Goal: Information Seeking & Learning: Learn about a topic

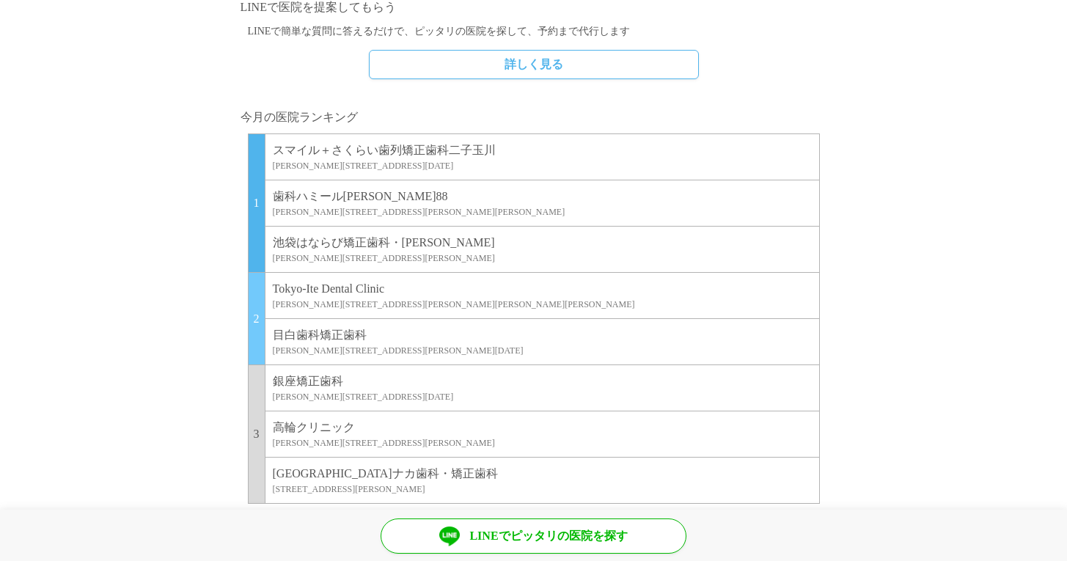
scroll to position [1174, 0]
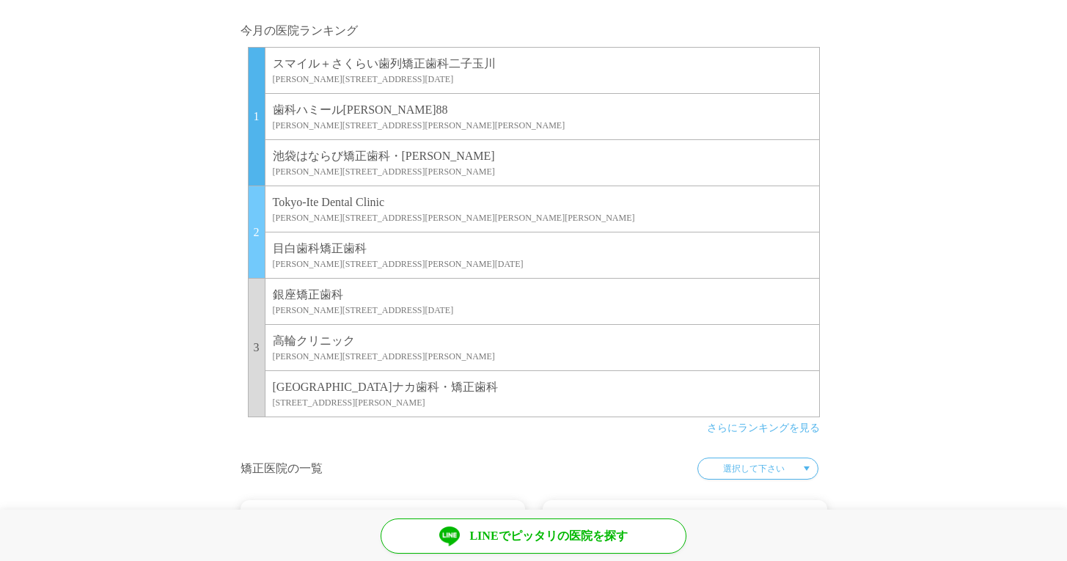
click at [326, 106] on p "歯科ハミール[PERSON_NAME]88" at bounding box center [542, 110] width 539 height 18
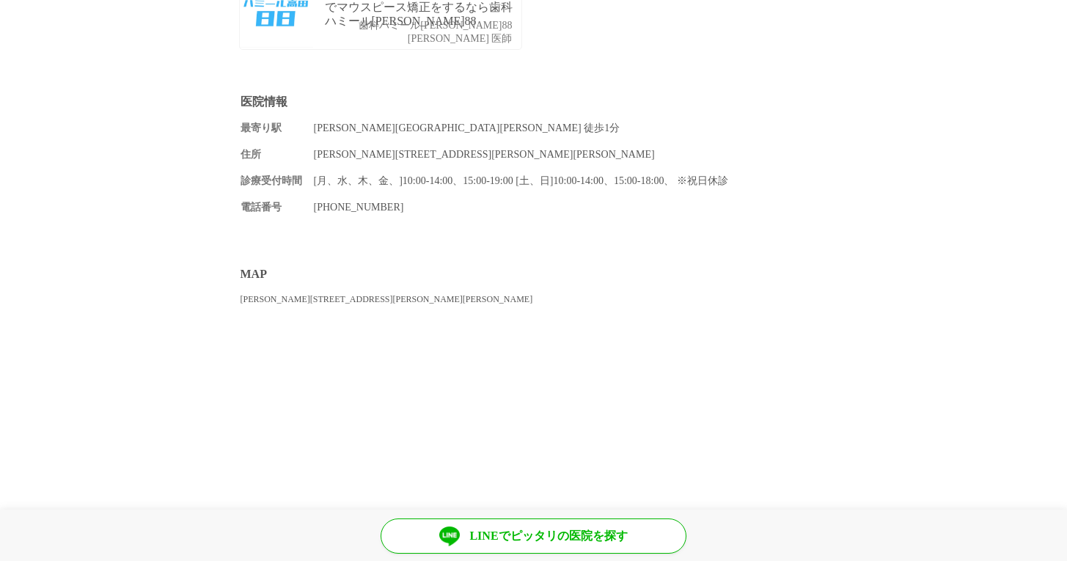
scroll to position [1337, 0]
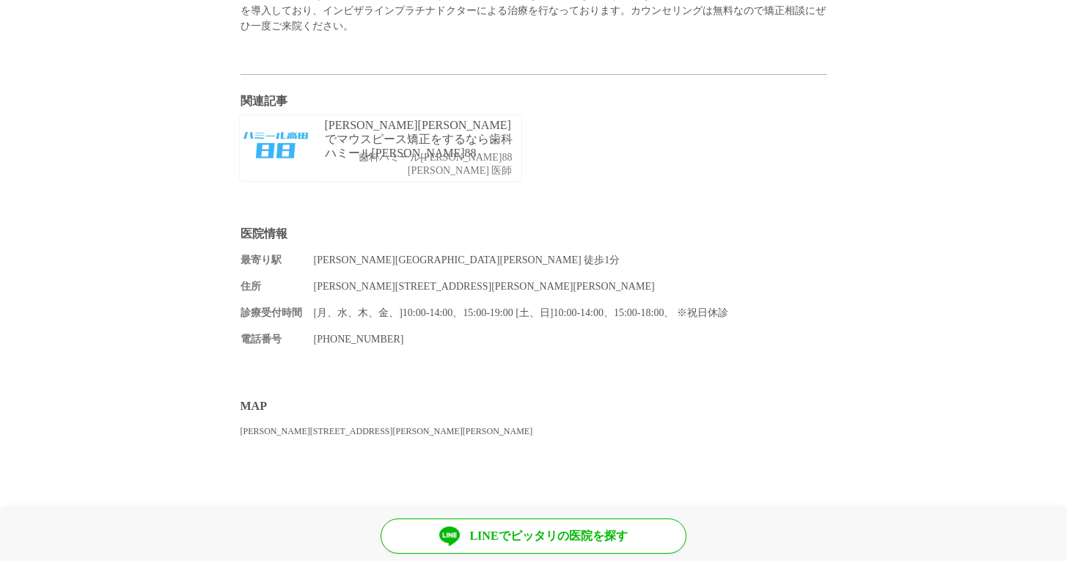
click at [345, 115] on div "[PERSON_NAME][PERSON_NAME]でマウスピース矯正をするなら歯科ハミール[PERSON_NAME]88 歯科ハミール[PERSON_NAM…" at bounding box center [423, 148] width 196 height 66
click at [347, 140] on div "[PERSON_NAME][PERSON_NAME]でマウスピース矯正をするなら歯科ハミール[PERSON_NAME]88 歯科ハミール[PERSON_NAM…" at bounding box center [423, 148] width 196 height 66
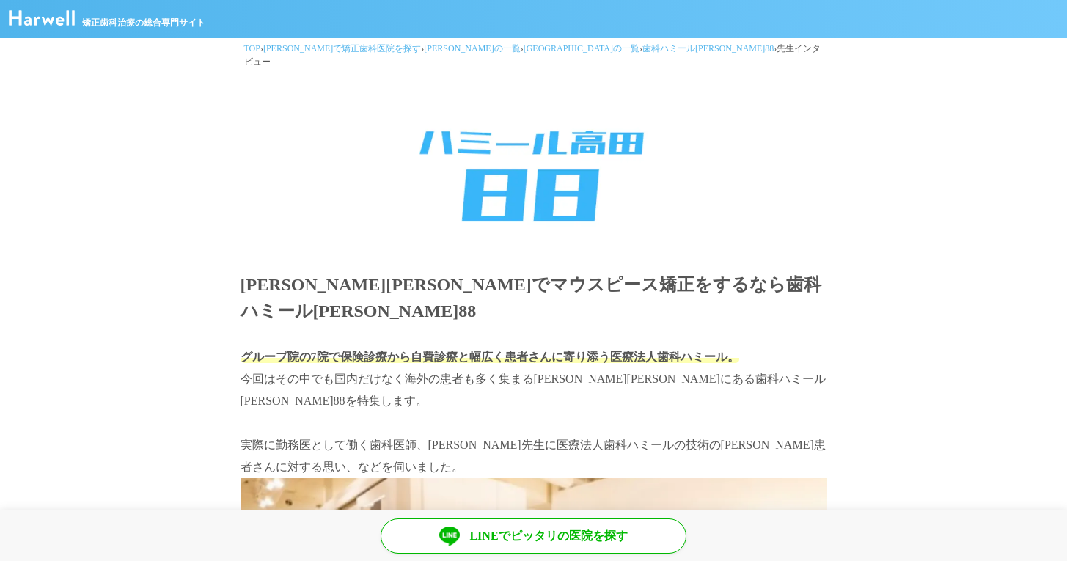
click at [75, 16] on header "矯正歯科治療の総合専門サイト" at bounding box center [533, 19] width 1067 height 38
click at [46, 26] on picture at bounding box center [42, 21] width 66 height 12
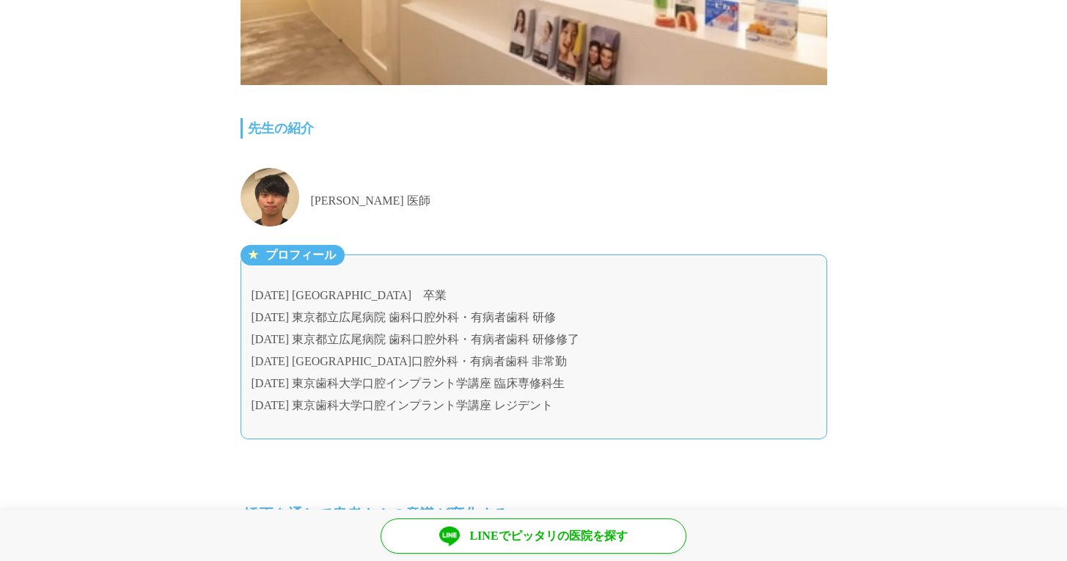
scroll to position [743, 0]
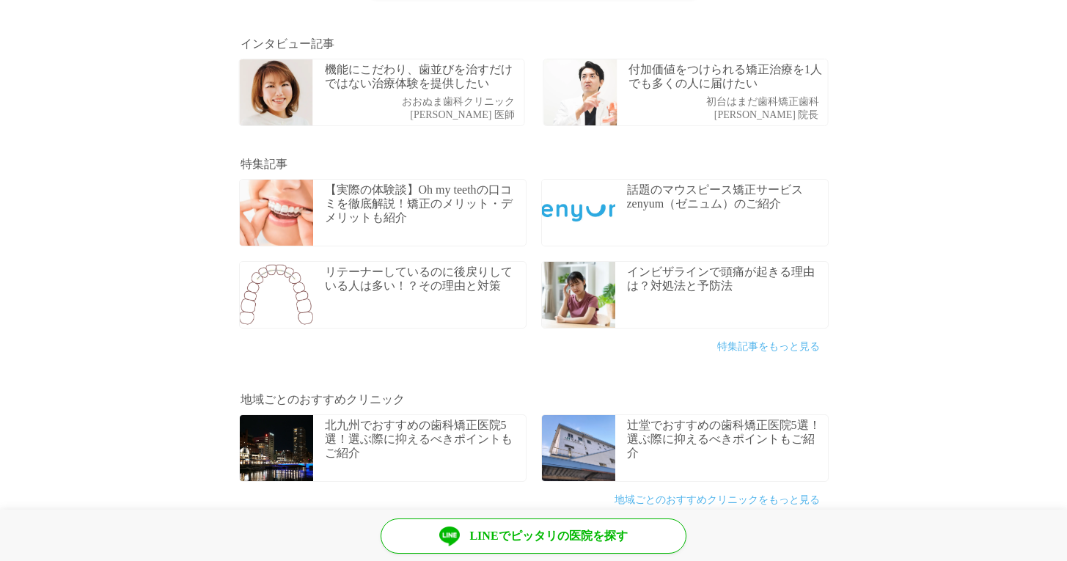
scroll to position [518, 0]
